Goal: Task Accomplishment & Management: Manage account settings

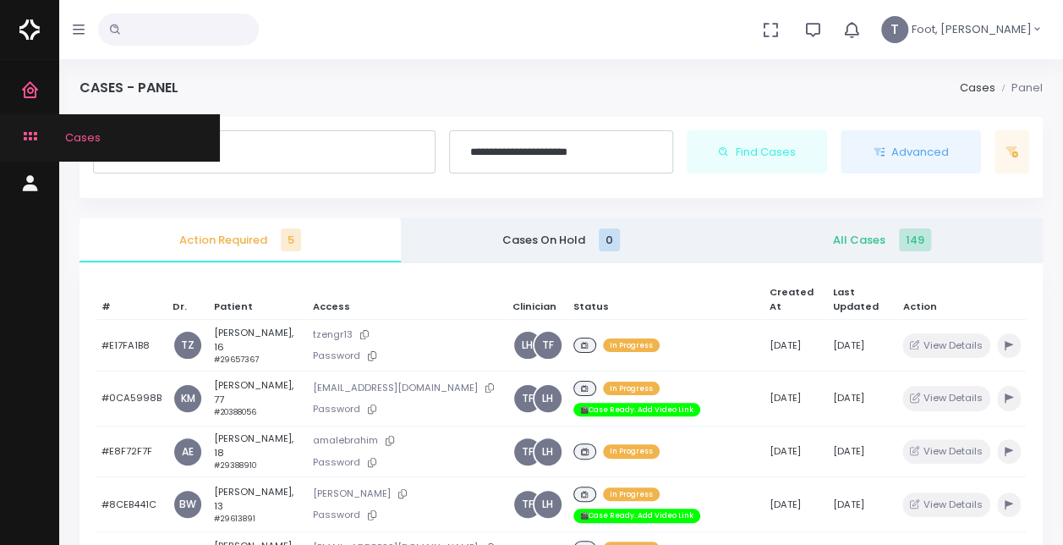
click at [28, 134] on icon "scrollable content" at bounding box center [32, 137] width 24 height 21
click at [74, 135] on span "Cases" at bounding box center [72, 137] width 57 height 16
click at [88, 139] on span "Cases" at bounding box center [72, 137] width 57 height 16
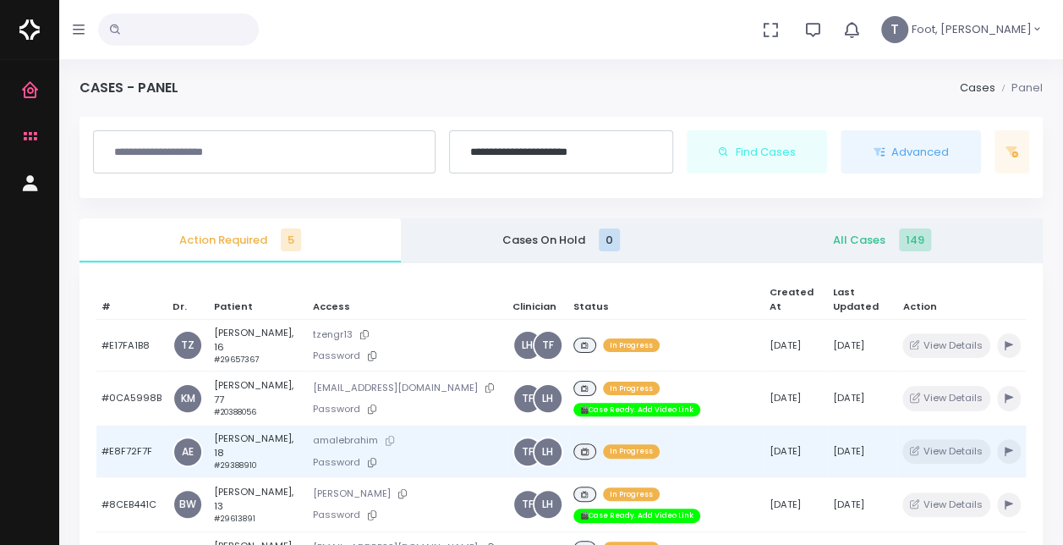
click at [386, 435] on icon at bounding box center [390, 439] width 8 height 9
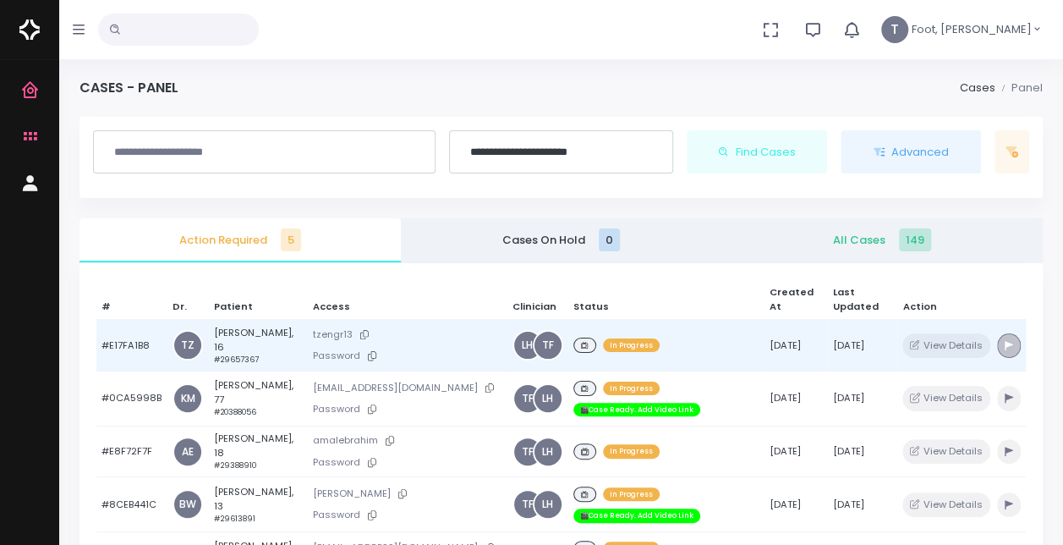
click at [1005, 341] on icon "button" at bounding box center [1008, 345] width 8 height 9
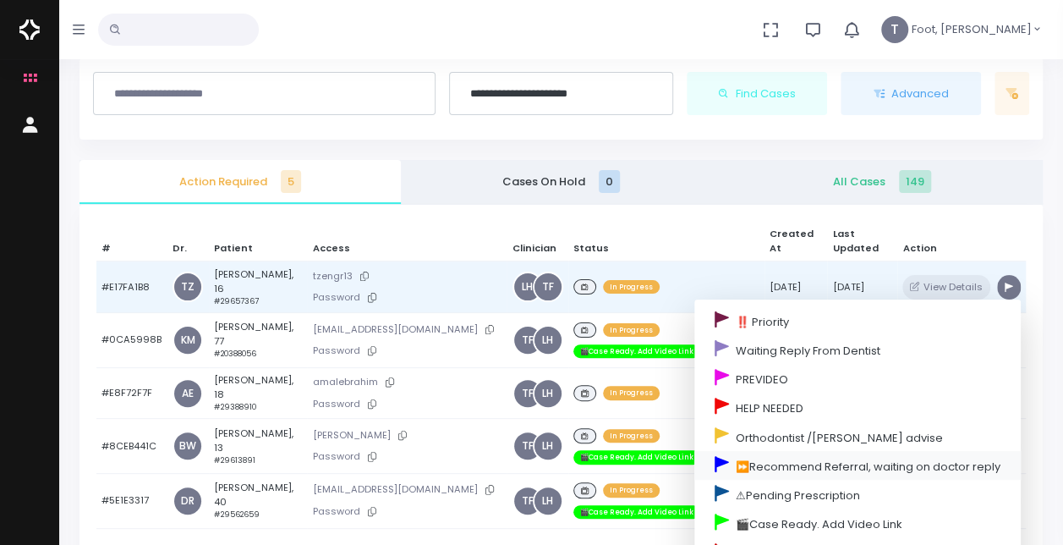
scroll to position [85, 0]
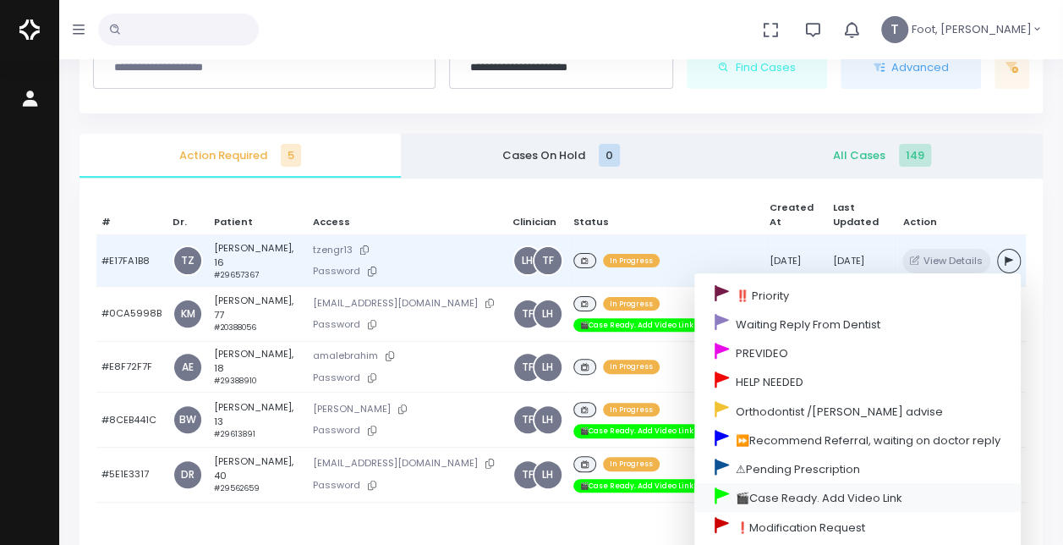
click at [757, 483] on link "🎬Case Ready. Add Video Link" at bounding box center [857, 497] width 326 height 29
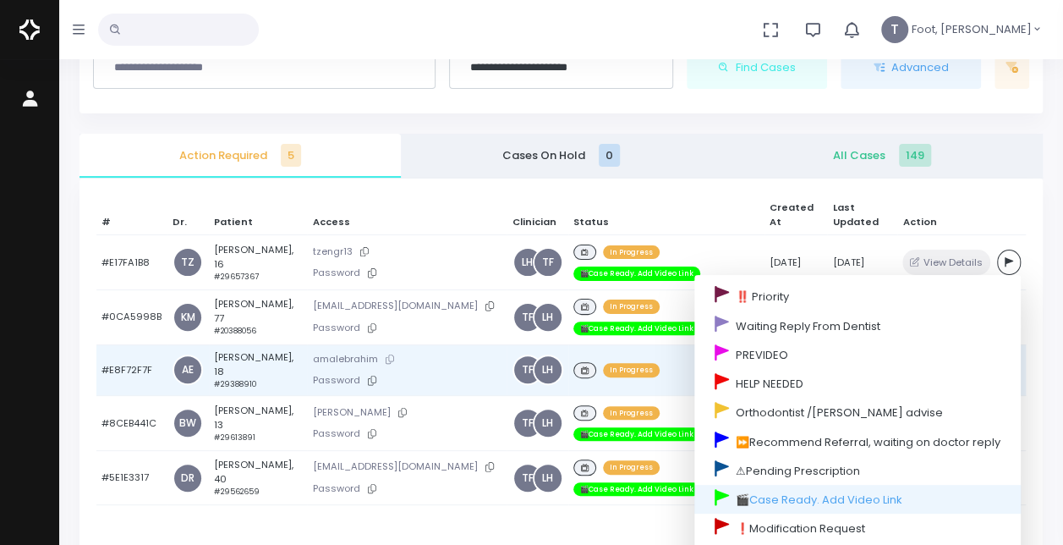
click at [386, 354] on icon at bounding box center [390, 358] width 8 height 9
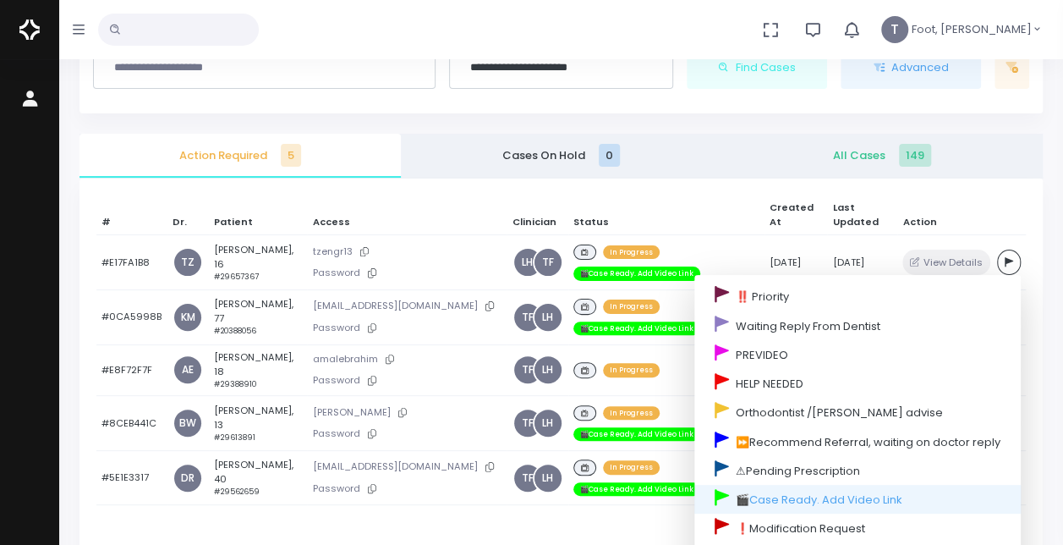
click at [347, 485] on div "# Dr. Patient Access Clinician Status Created At Last Updated Action #E17FA1B8 …" at bounding box center [560, 450] width 963 height 545
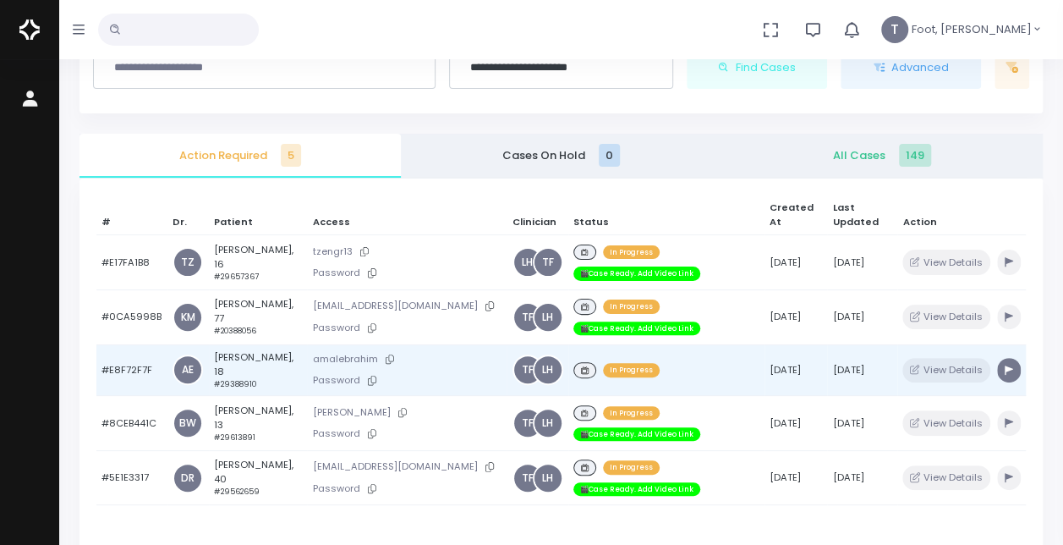
click at [1007, 358] on button "button" at bounding box center [1009, 370] width 24 height 25
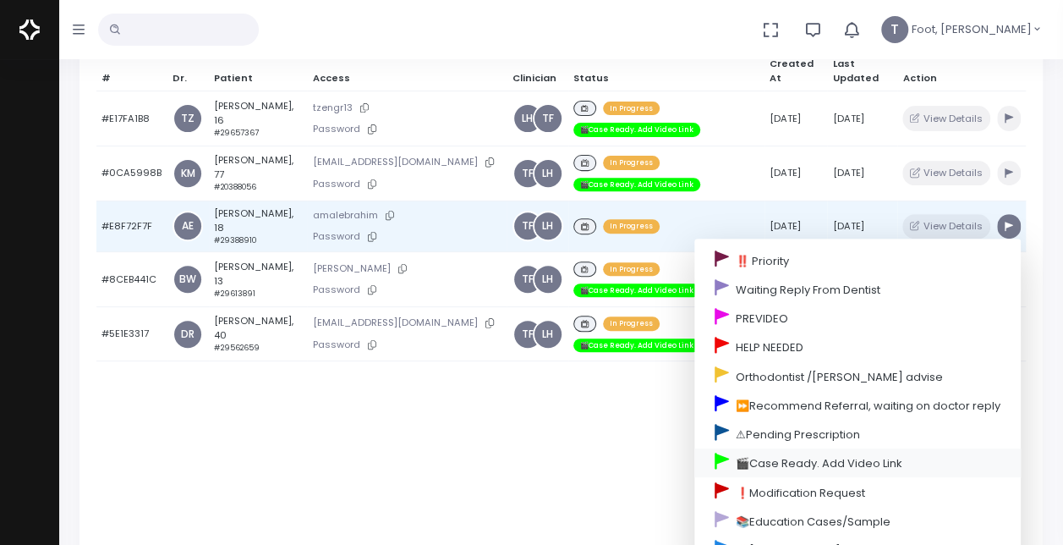
scroll to position [254, 0]
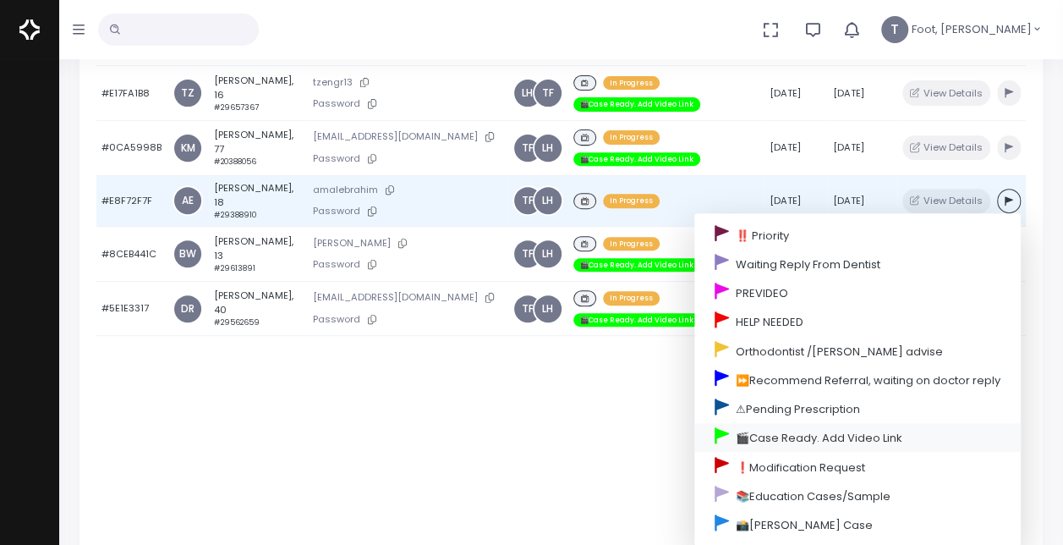
click at [778, 423] on link "🎬Case Ready. Add Video Link" at bounding box center [857, 437] width 326 height 29
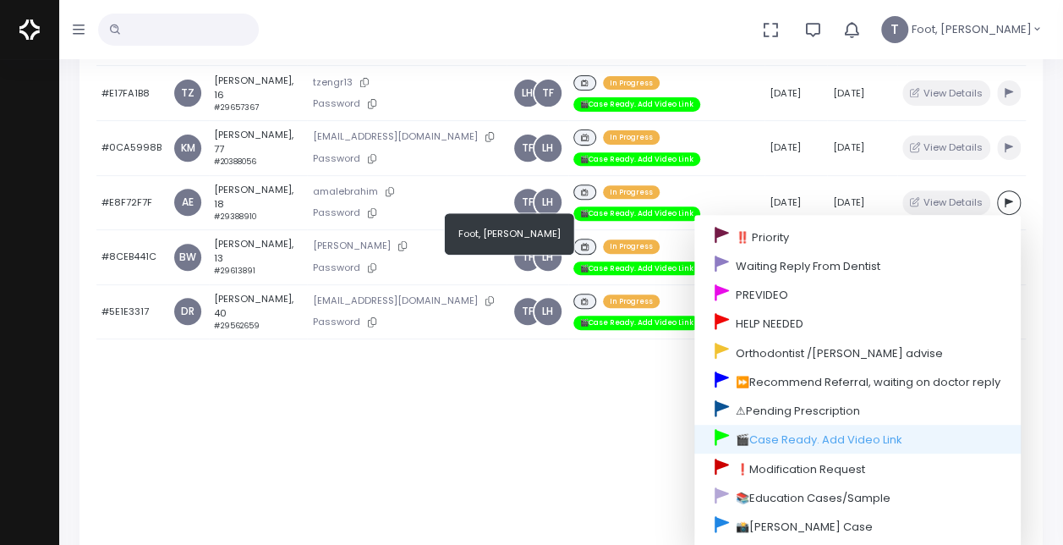
click at [468, 419] on div "# Dr. Patient Access Clinician Status Created At Last Updated Action #E17FA1B8 …" at bounding box center [560, 281] width 963 height 545
